Goal: Task Accomplishment & Management: Manage account settings

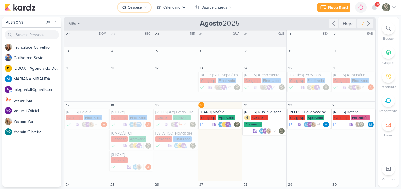
click at [140, 4] on button "Ceagesp" at bounding box center [134, 7] width 33 height 9
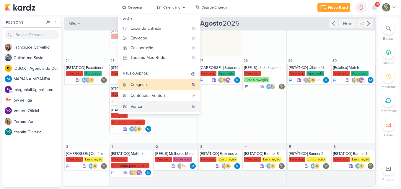
click at [150, 102] on button "Ventori" at bounding box center [159, 106] width 82 height 11
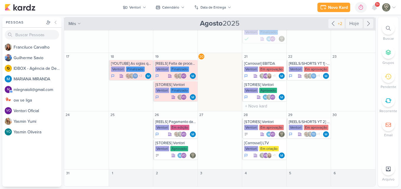
scroll to position [70, 0]
click at [266, 65] on div "[Carrossel] EBITDA" at bounding box center [264, 63] width 41 height 5
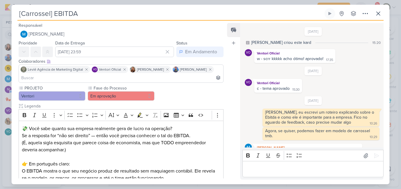
scroll to position [51, 0]
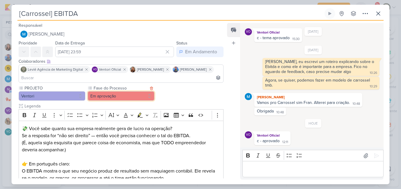
click at [114, 100] on button "Em aprovação" at bounding box center [121, 96] width 67 height 9
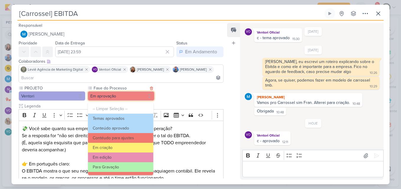
scroll to position [57, 0]
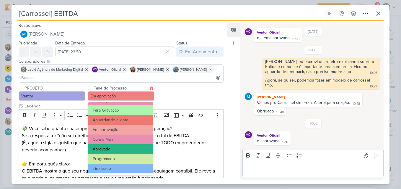
click at [119, 147] on button "Aprovado" at bounding box center [120, 150] width 65 height 10
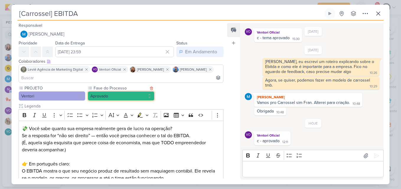
click at [151, 96] on button "Aprovado" at bounding box center [121, 96] width 67 height 9
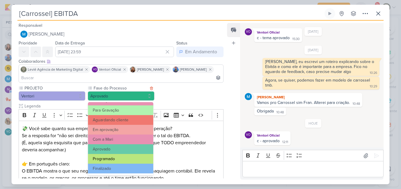
click at [138, 155] on button "Programado" at bounding box center [120, 159] width 65 height 10
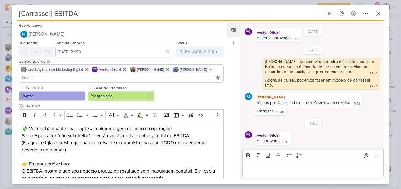
scroll to position [138, 0]
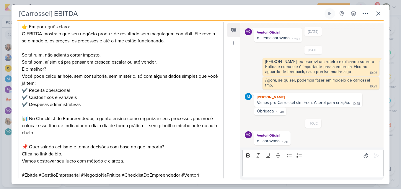
drag, startPoint x: 223, startPoint y: 105, endPoint x: 225, endPoint y: 172, distance: 67.6
click at [225, 172] on div "Responsável [PERSON_NAME] Nenhum contato encontrado create new contact Novo Con…" at bounding box center [119, 100] width 214 height 157
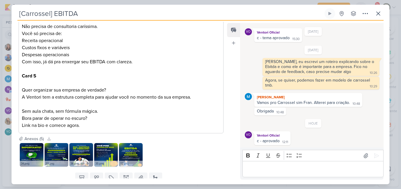
scroll to position [586, 0]
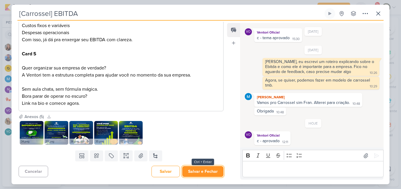
click at [213, 172] on button "Salvar e Fechar" at bounding box center [202, 171] width 41 height 11
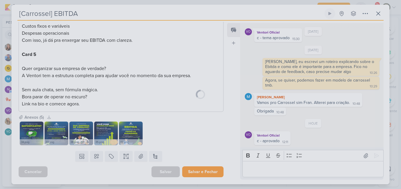
scroll to position [585, 0]
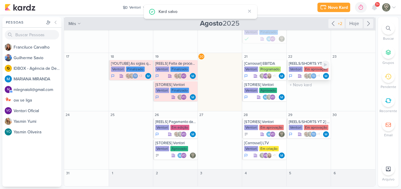
click at [300, 71] on div "Ventori" at bounding box center [296, 69] width 14 height 5
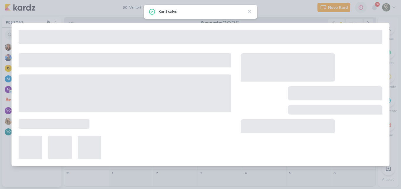
type input "[REELS/SHORTS YT 1] - Siglas"
type input "[DATE] 23:59"
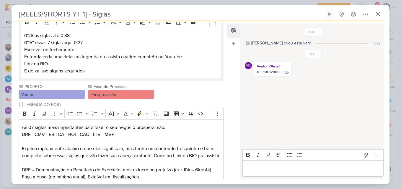
scroll to position [93, 0]
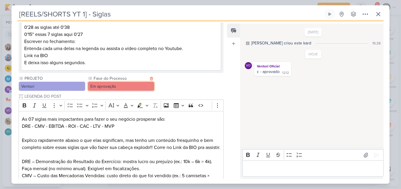
click at [128, 85] on button "Em aprovação" at bounding box center [121, 86] width 67 height 9
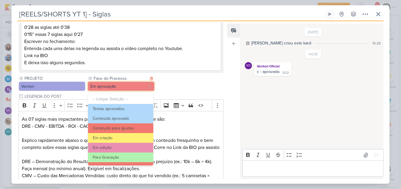
scroll to position [57, 0]
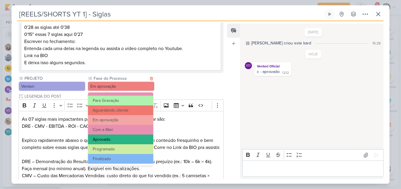
click at [120, 142] on button "Aprovado" at bounding box center [120, 140] width 65 height 10
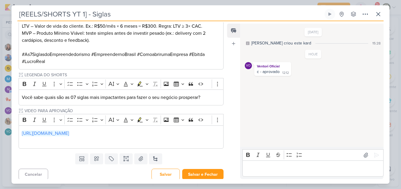
scroll to position [302, 0]
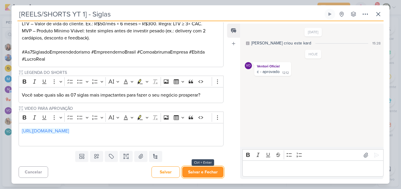
click at [215, 171] on button "Salvar e Fechar" at bounding box center [202, 172] width 41 height 11
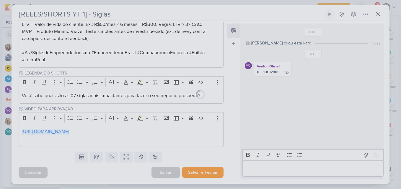
scroll to position [301, 0]
